Goal: Information Seeking & Learning: Learn about a topic

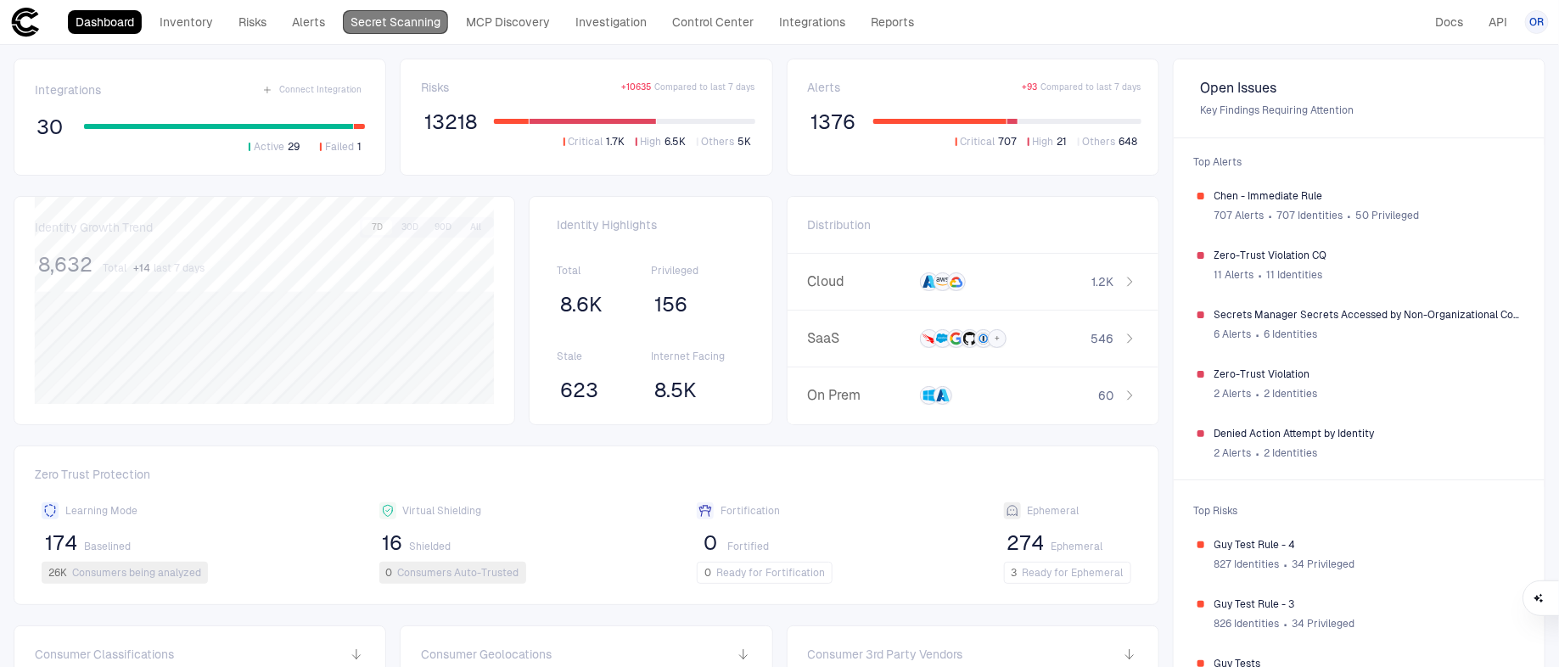
click at [404, 25] on link "Secret Scanning" at bounding box center [395, 22] width 105 height 24
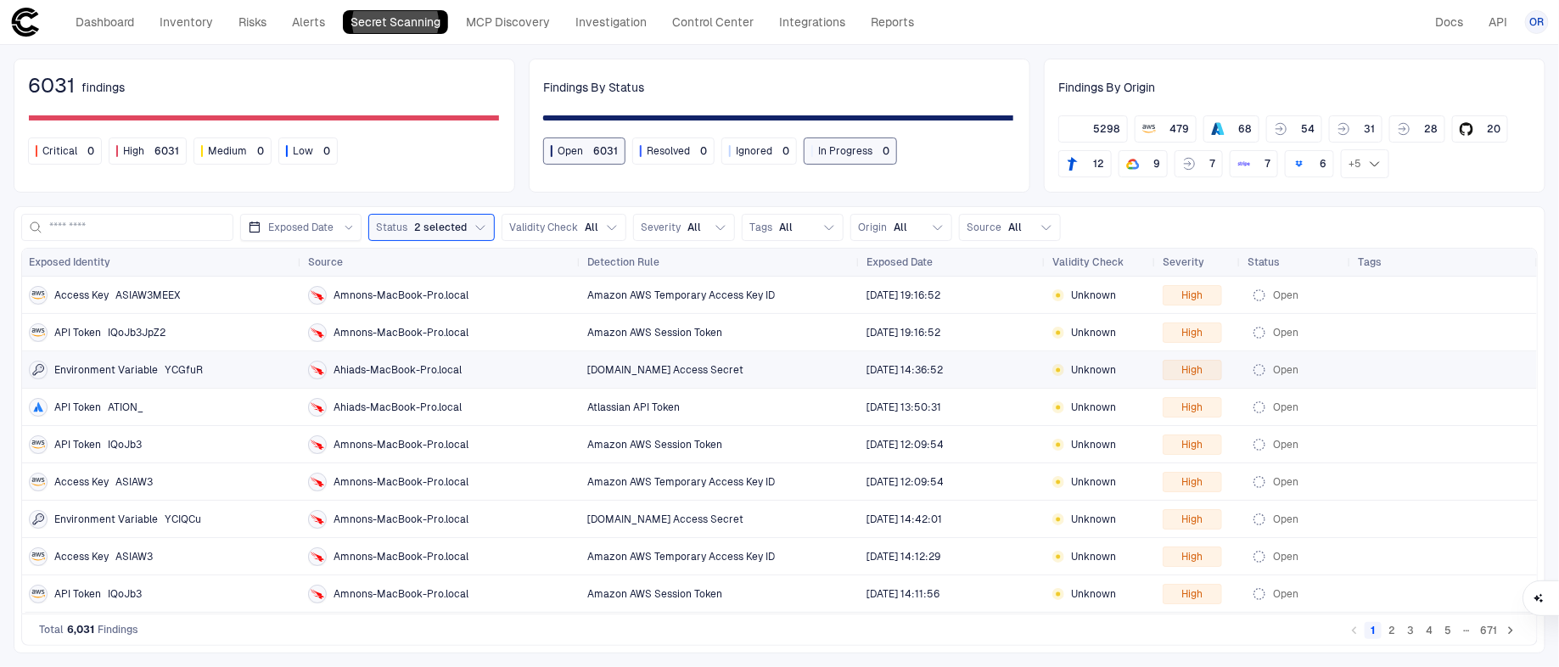
click at [829, 348] on div "Amazon AWS Session Token" at bounding box center [719, 332] width 279 height 36
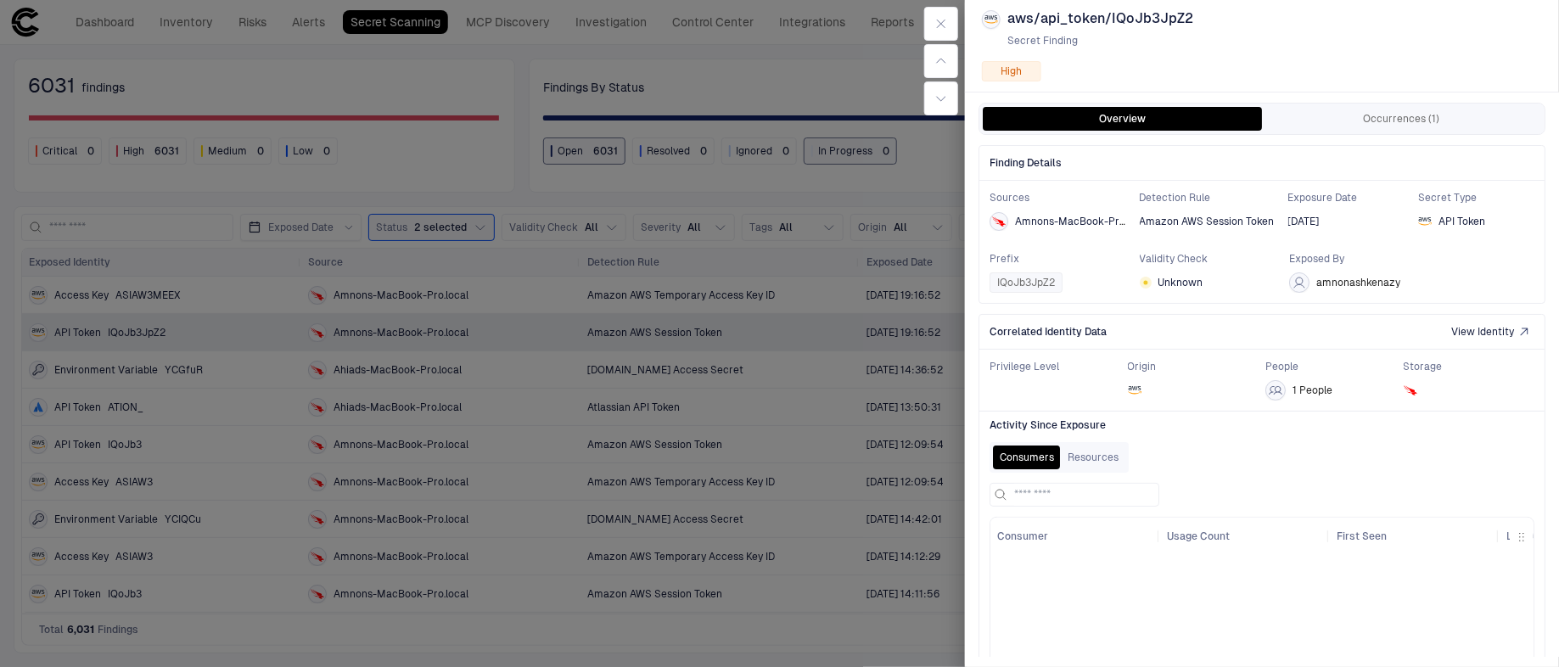
click at [1518, 332] on icon "button" at bounding box center [1524, 332] width 20 height 20
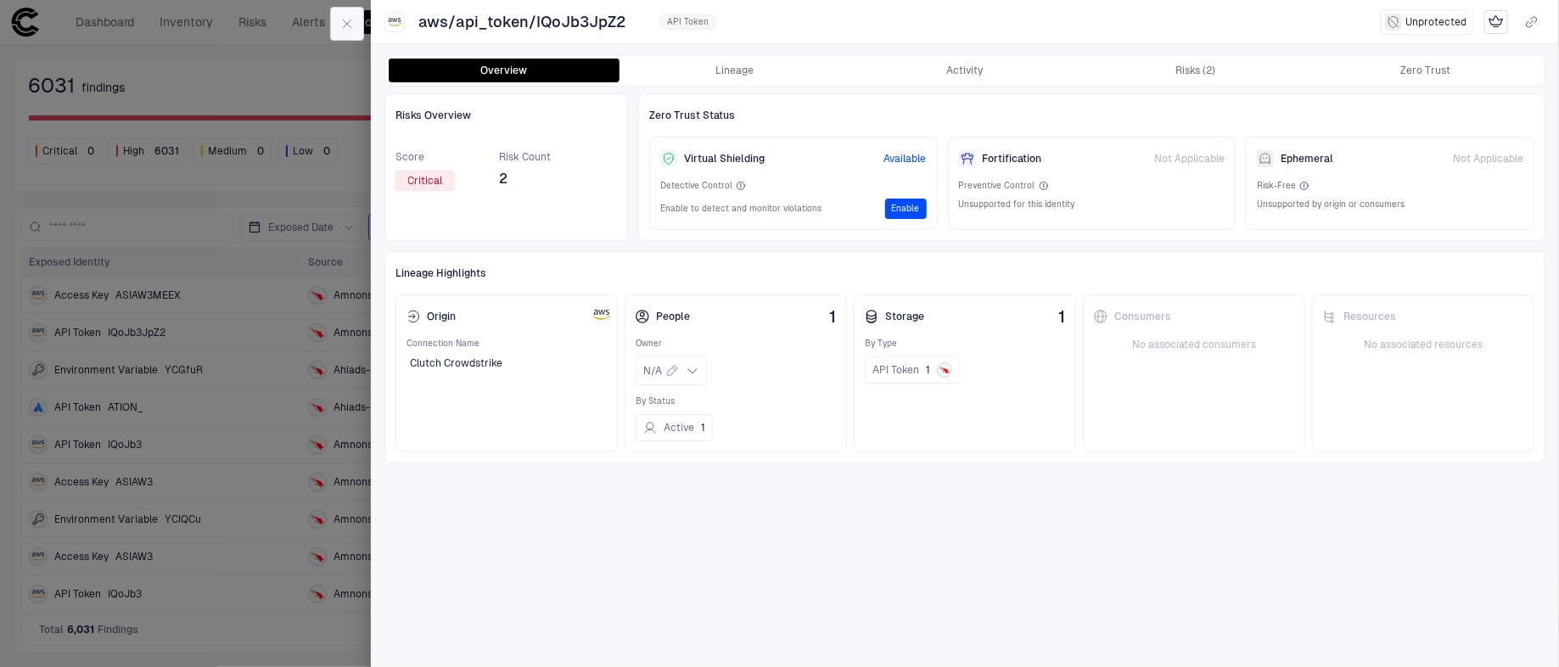
click at [340, 25] on icon "button" at bounding box center [347, 24] width 14 height 14
